Goal: Navigation & Orientation: Find specific page/section

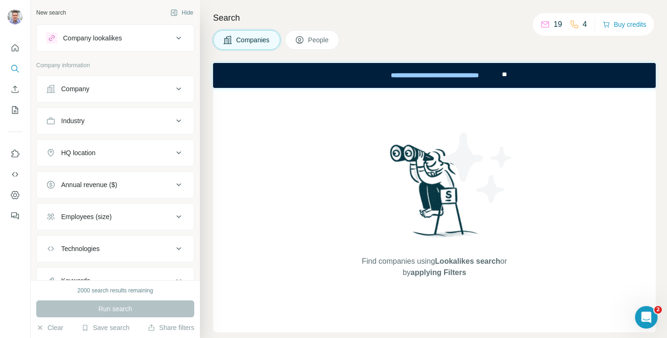
click at [570, 25] on icon at bounding box center [574, 24] width 9 height 9
click at [16, 109] on icon "My lists" at bounding box center [14, 109] width 9 height 9
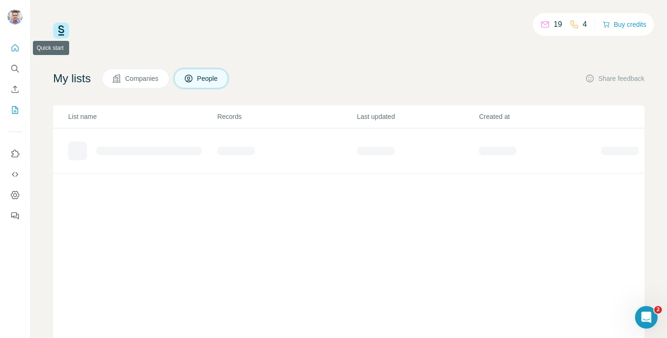
click at [12, 55] on button "Quick start" at bounding box center [15, 48] width 15 height 17
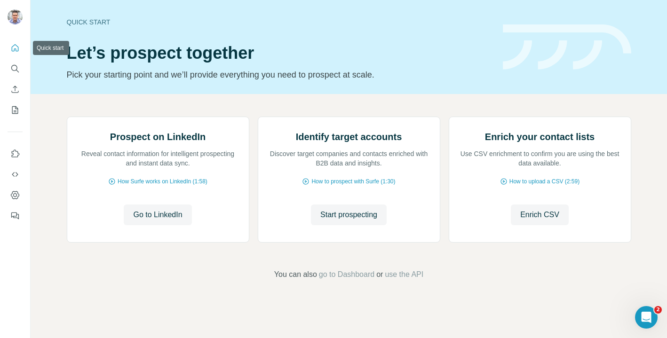
click at [16, 50] on icon "Quick start" at bounding box center [14, 47] width 9 height 9
click at [17, 193] on icon "Dashboard" at bounding box center [15, 195] width 8 height 8
click at [10, 195] on icon "Dashboard" at bounding box center [14, 195] width 9 height 9
